Goal: Complete application form: Complete application form

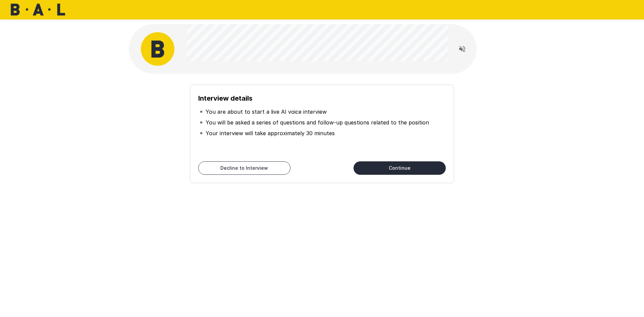
drag, startPoint x: 149, startPoint y: 91, endPoint x: 384, endPoint y: 169, distance: 247.7
click at [384, 169] on button "Continue" at bounding box center [400, 167] width 92 height 13
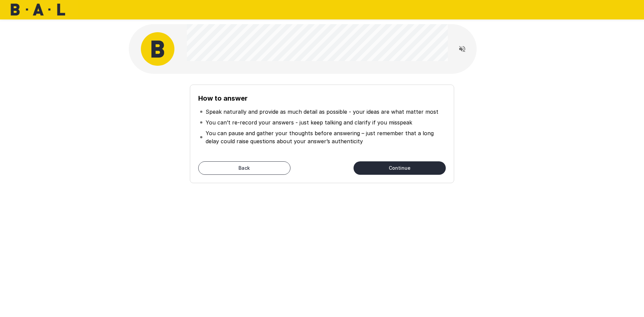
click at [392, 164] on button "Continue" at bounding box center [400, 167] width 92 height 13
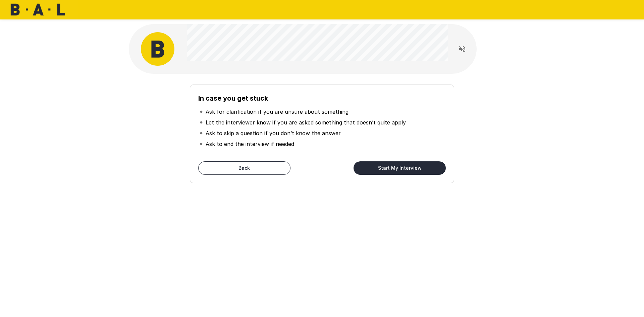
click at [468, 47] on button "Read questions aloud" at bounding box center [462, 48] width 13 height 13
click at [456, 48] on div at bounding box center [462, 48] width 13 height 13
click at [465, 48] on icon "Stop reading questions aloud" at bounding box center [462, 49] width 8 height 8
click at [465, 48] on icon "Read questions aloud" at bounding box center [462, 49] width 8 height 8
click at [465, 48] on icon "Stop reading questions aloud" at bounding box center [462, 49] width 8 height 8
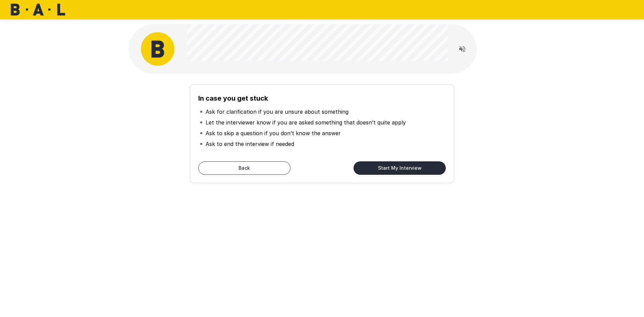
click at [450, 45] on div at bounding box center [462, 49] width 29 height 34
click at [461, 50] on icon "Read questions aloud" at bounding box center [462, 49] width 6 height 6
click at [461, 50] on icon "Stop reading questions aloud" at bounding box center [462, 49] width 6 height 6
click at [391, 167] on button "Start My Interview" at bounding box center [400, 167] width 92 height 13
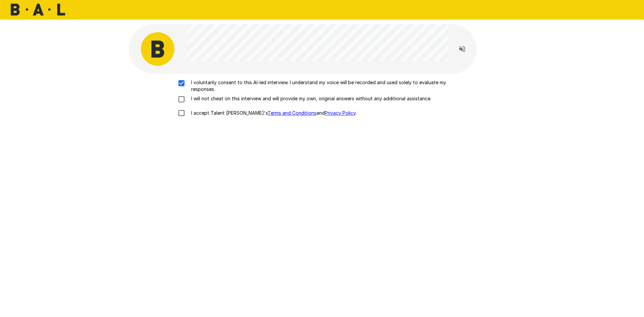
click at [181, 105] on div "I voluntarily consent to this AI-led interview. I understand my voice will be r…" at bounding box center [322, 99] width 381 height 41
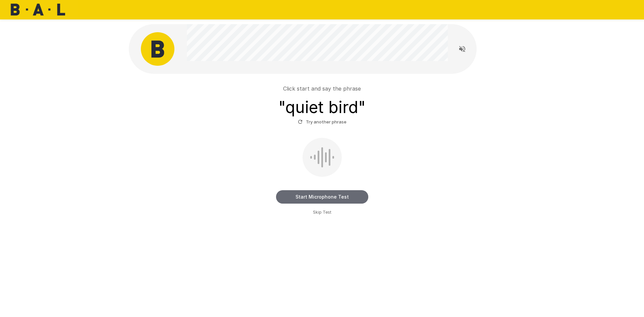
click at [320, 195] on button "Start Microphone Test" at bounding box center [322, 196] width 92 height 13
click at [319, 197] on button "Stop & Submit" at bounding box center [322, 196] width 92 height 13
click at [317, 193] on button "Stop & Submit" at bounding box center [322, 196] width 92 height 13
click at [317, 195] on button "Stop & Submit" at bounding box center [322, 196] width 92 height 13
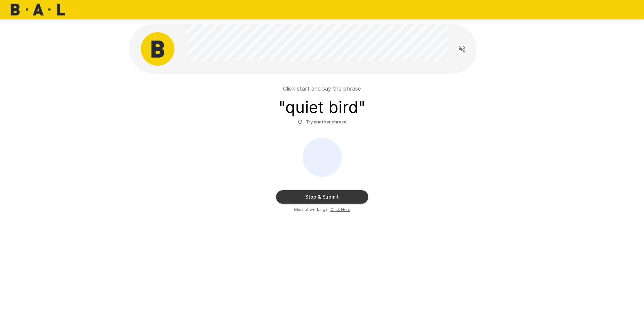
click at [320, 188] on div "Stop & Submit Mic not working? Click Here" at bounding box center [322, 175] width 381 height 75
click at [327, 194] on button "Stop & Submit" at bounding box center [322, 196] width 92 height 13
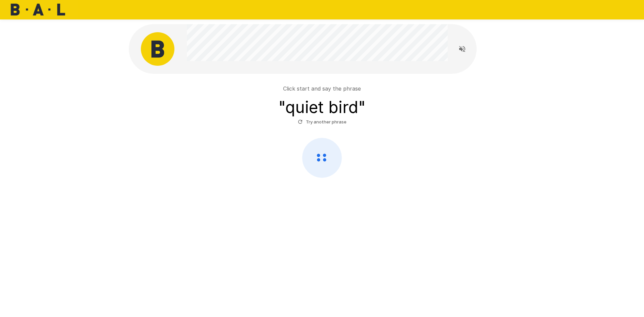
drag, startPoint x: 326, startPoint y: 111, endPoint x: 322, endPoint y: 121, distance: 10.3
click at [324, 116] on h3 "" quiet bird "" at bounding box center [322, 107] width 87 height 19
click at [322, 121] on button "Try another phrase" at bounding box center [322, 122] width 52 height 10
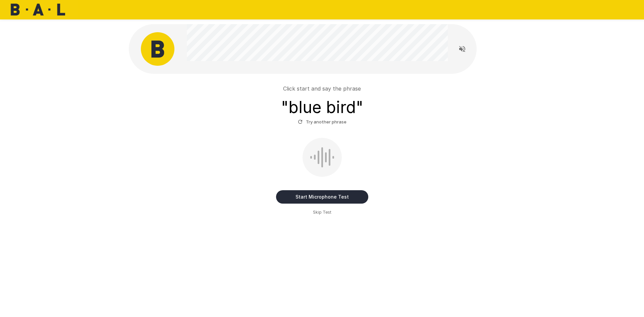
click at [339, 197] on button "Start Microphone Test" at bounding box center [322, 196] width 92 height 13
click at [339, 197] on button "Stop & Submit" at bounding box center [322, 196] width 92 height 13
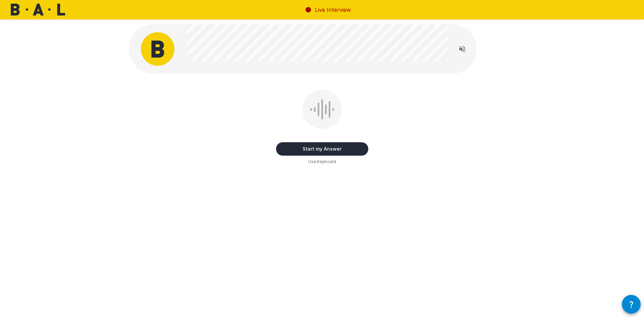
click at [342, 145] on button "Start my Answer" at bounding box center [322, 148] width 92 height 13
click at [342, 146] on button "Stop & Submit" at bounding box center [322, 148] width 92 height 13
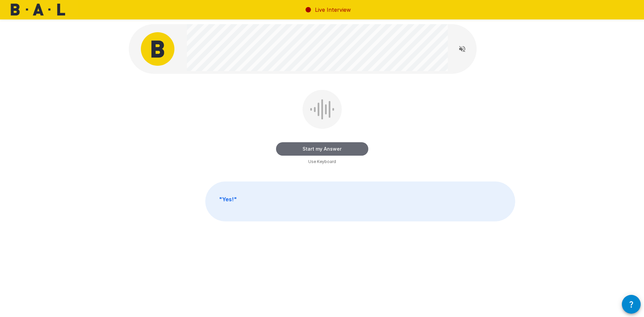
click at [341, 150] on button "Start my Answer" at bounding box center [322, 148] width 92 height 13
click at [310, 146] on button "Stop & Submit" at bounding box center [322, 148] width 92 height 13
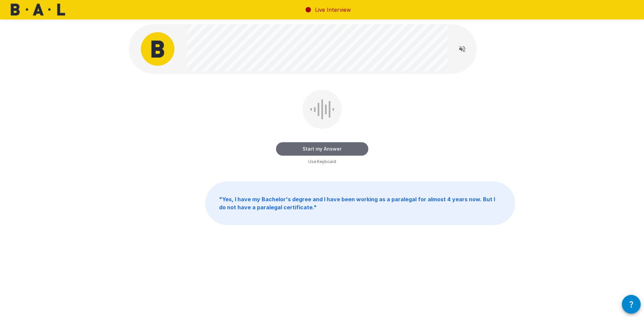
click at [320, 146] on button "Start my Answer" at bounding box center [322, 148] width 92 height 13
click at [320, 146] on button "Stop & Submit" at bounding box center [322, 148] width 92 height 13
click at [328, 147] on button "Start my Answer" at bounding box center [322, 148] width 92 height 13
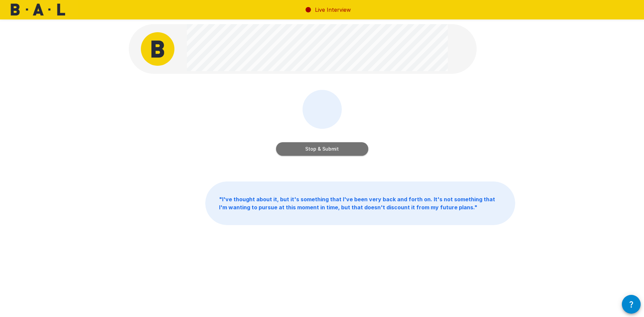
click at [347, 146] on button "Stop & Submit" at bounding box center [322, 148] width 92 height 13
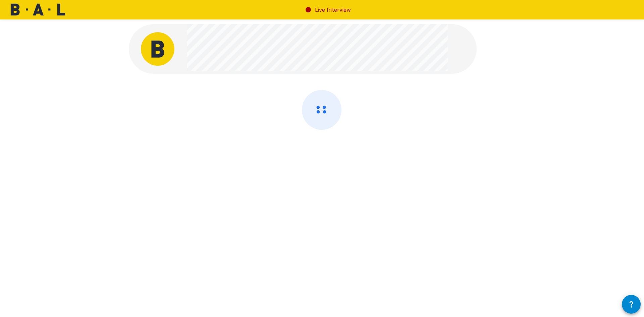
drag, startPoint x: 346, startPoint y: 145, endPoint x: 355, endPoint y: 91, distance: 55.5
click at [355, 91] on div at bounding box center [322, 127] width 387 height 75
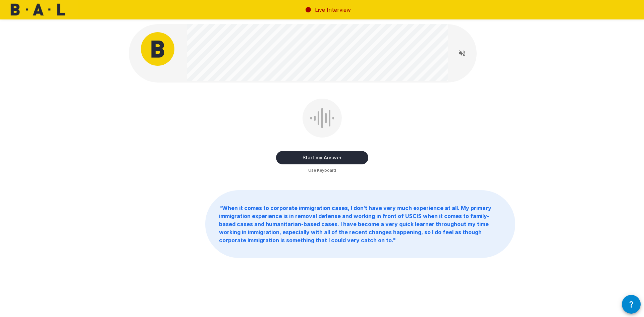
drag, startPoint x: 350, startPoint y: 157, endPoint x: 467, endPoint y: 144, distance: 117.5
click at [472, 146] on div "Start my Answer Use Keyboard" at bounding box center [322, 136] width 387 height 75
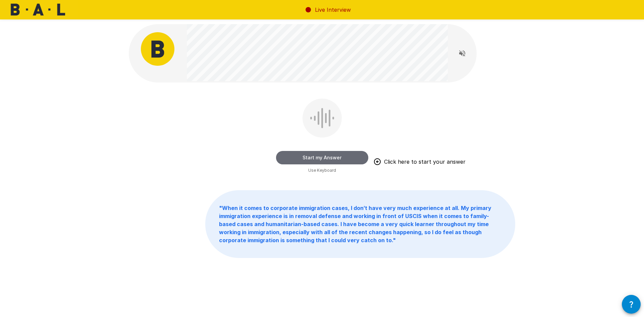
click at [316, 156] on button "Start my Answer" at bounding box center [322, 157] width 92 height 13
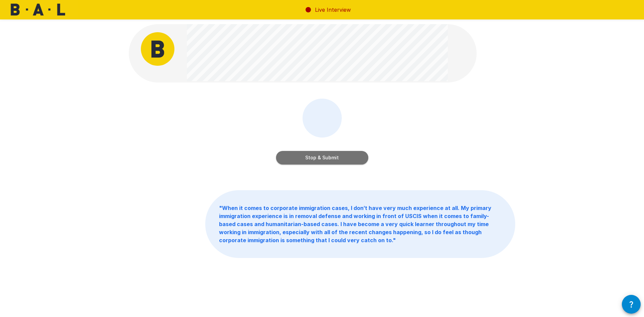
click at [309, 161] on button "Stop & Submit" at bounding box center [322, 157] width 92 height 13
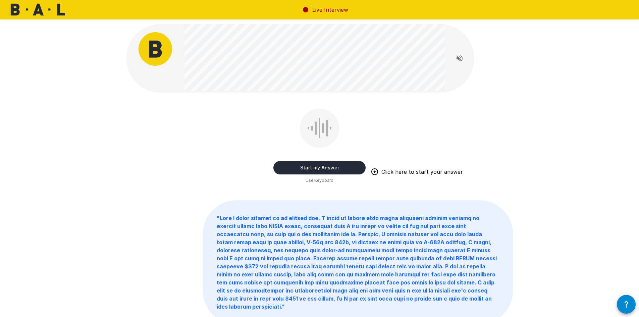
click at [313, 169] on button "Start my Answer" at bounding box center [319, 167] width 92 height 13
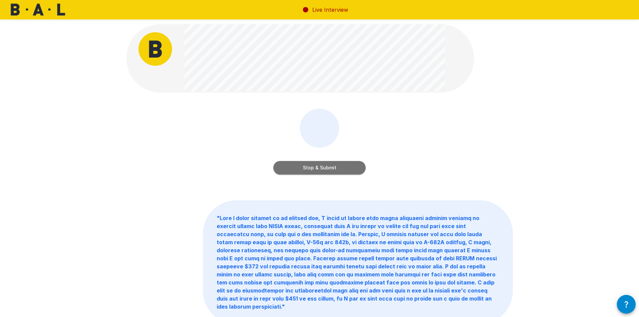
click at [332, 166] on button "Stop & Submit" at bounding box center [319, 167] width 92 height 13
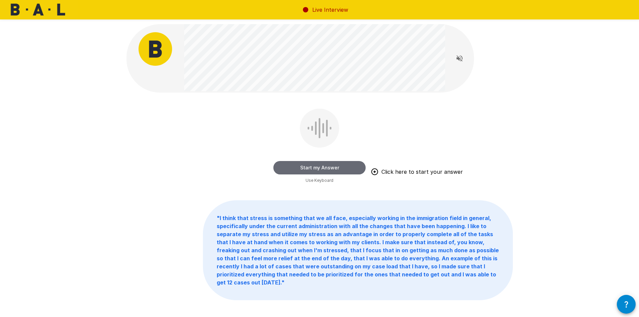
click at [290, 164] on button "Start my Answer" at bounding box center [319, 167] width 92 height 13
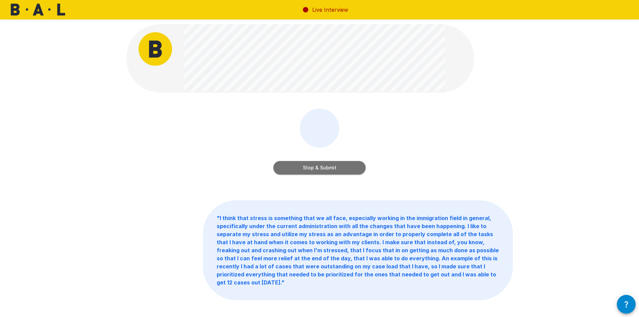
click at [287, 163] on button "Stop & Submit" at bounding box center [319, 167] width 92 height 13
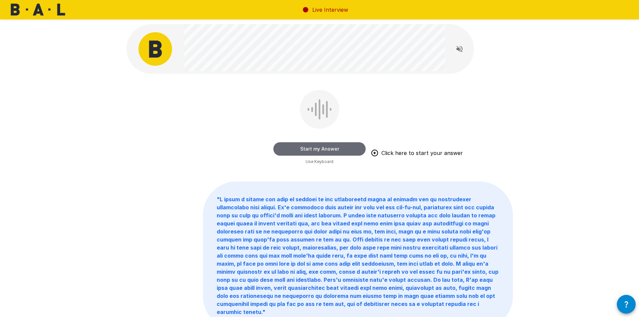
click at [329, 147] on button "Start my Answer" at bounding box center [319, 148] width 92 height 13
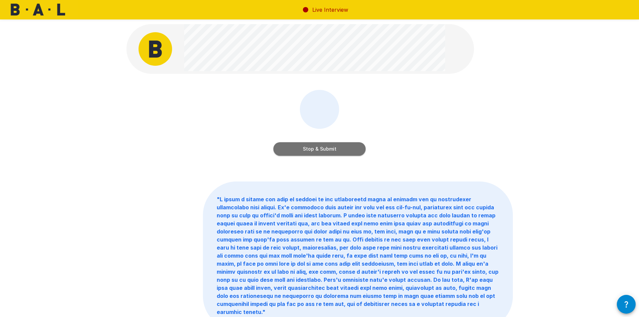
click at [334, 148] on button "Stop & Submit" at bounding box center [319, 148] width 92 height 13
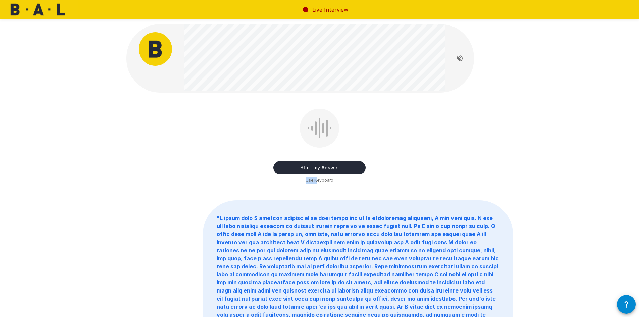
drag, startPoint x: 316, startPoint y: 180, endPoint x: 337, endPoint y: 176, distance: 21.1
click at [341, 178] on div "Start my Answer Use Keyboard" at bounding box center [319, 146] width 92 height 75
click at [337, 176] on div "Start my Answer Use Keyboard" at bounding box center [319, 146] width 92 height 75
drag, startPoint x: 344, startPoint y: 166, endPoint x: 347, endPoint y: 168, distance: 3.5
click at [347, 168] on button "Start my Answer" at bounding box center [319, 167] width 92 height 13
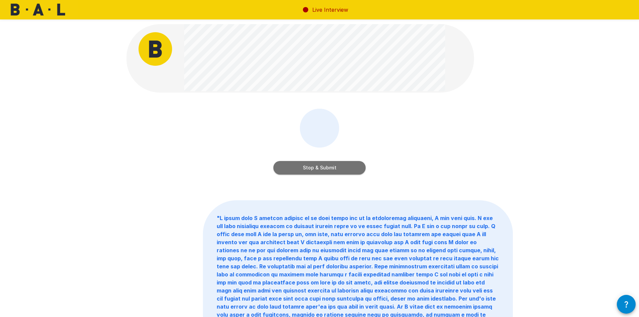
click at [337, 162] on button "Stop & Submit" at bounding box center [319, 167] width 92 height 13
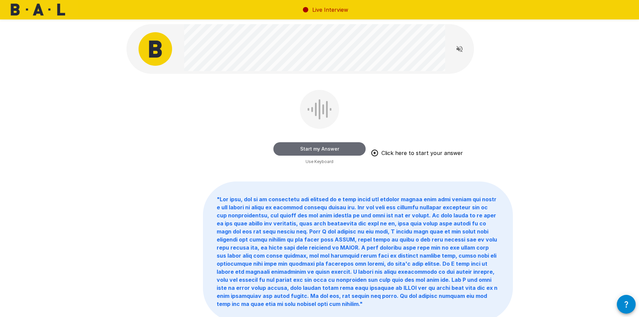
click at [302, 145] on button "Start my Answer" at bounding box center [319, 148] width 92 height 13
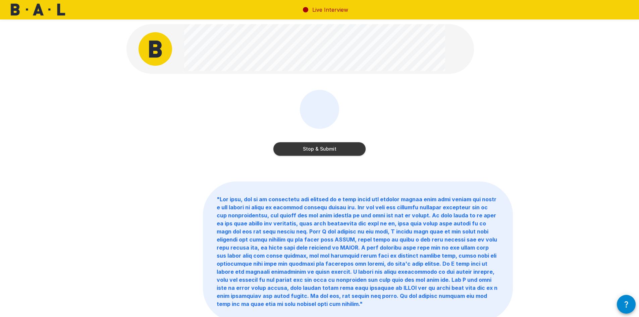
click at [317, 166] on div "Stop & Submit " "" at bounding box center [319, 187] width 403 height 375
click at [354, 148] on button "Stop & Submit" at bounding box center [319, 148] width 92 height 13
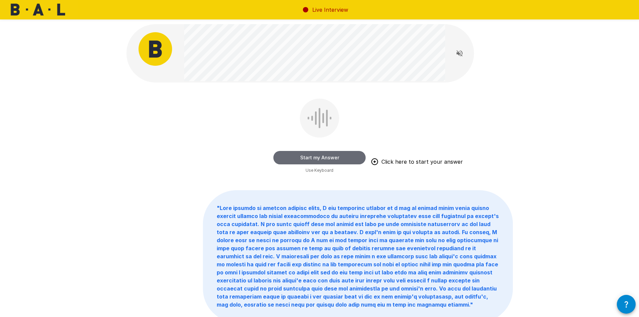
click at [334, 156] on button "Start my Answer" at bounding box center [319, 157] width 92 height 13
click at [303, 156] on button "Stop & Submit" at bounding box center [319, 157] width 92 height 13
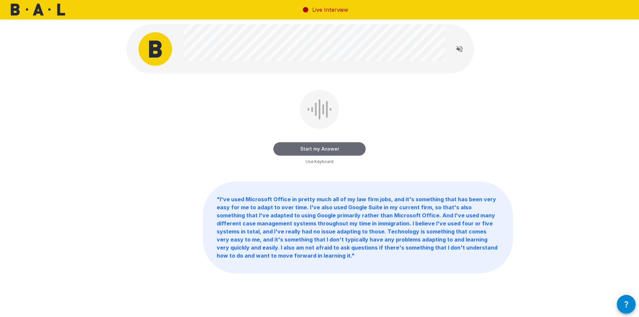
click at [307, 146] on button "Start my Answer" at bounding box center [319, 148] width 92 height 13
click at [298, 147] on button "Stop & Submit" at bounding box center [319, 148] width 92 height 13
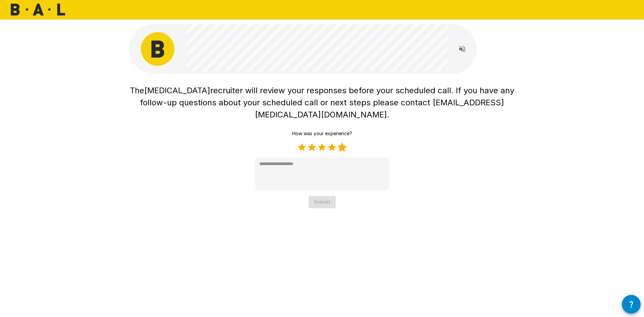
click at [340, 142] on label "5 Stars" at bounding box center [342, 147] width 10 height 10
type textarea "*"
click at [323, 196] on button "Submit" at bounding box center [322, 202] width 27 height 12
